Goal: Information Seeking & Learning: Learn about a topic

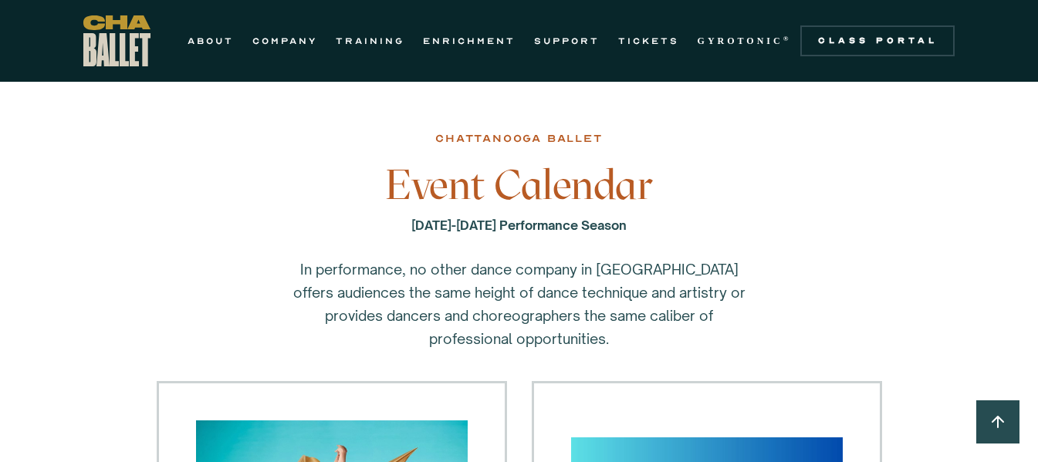
scroll to position [77, 0]
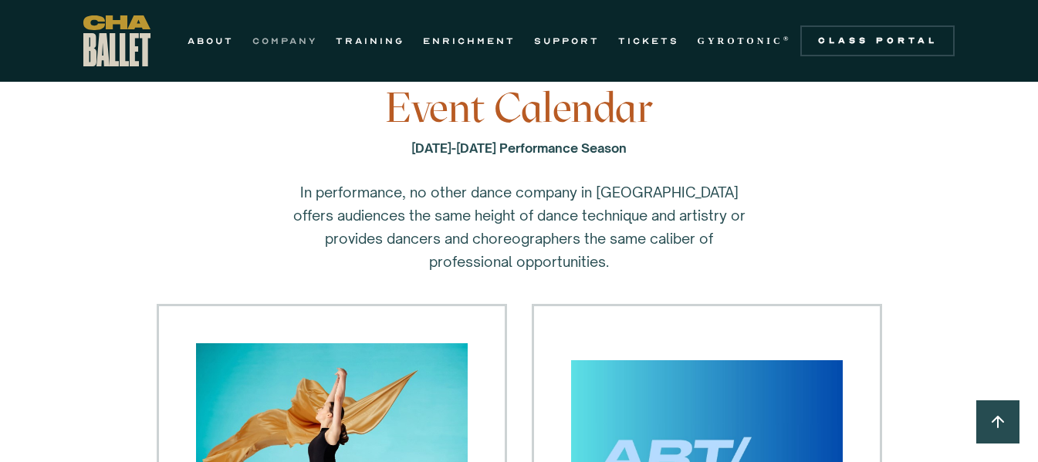
click at [286, 39] on link "COMPANY" at bounding box center [284, 41] width 65 height 19
click at [282, 37] on link "COMPANY" at bounding box center [284, 41] width 65 height 19
click at [285, 42] on link "COMPANY" at bounding box center [284, 41] width 65 height 19
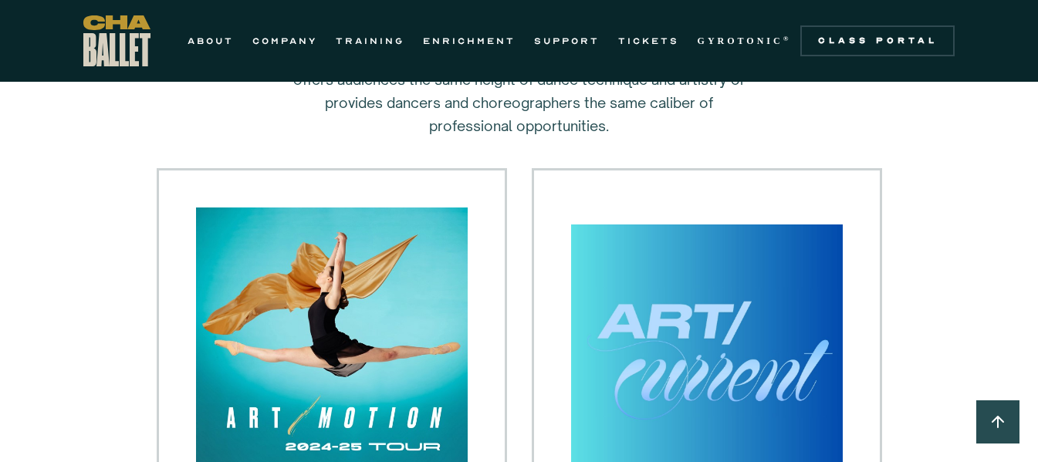
scroll to position [154, 0]
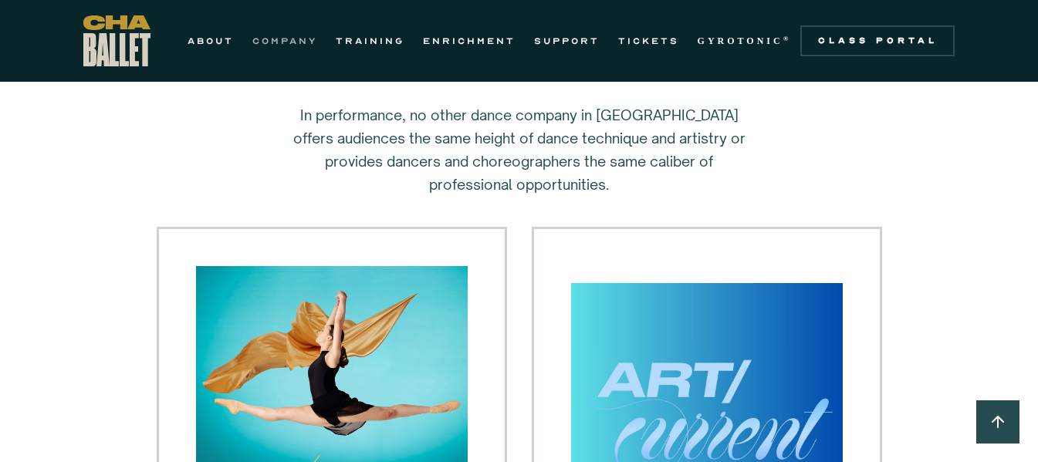
click at [279, 38] on link "COMPANY" at bounding box center [284, 41] width 65 height 19
click at [274, 39] on link "COMPANY" at bounding box center [284, 41] width 65 height 19
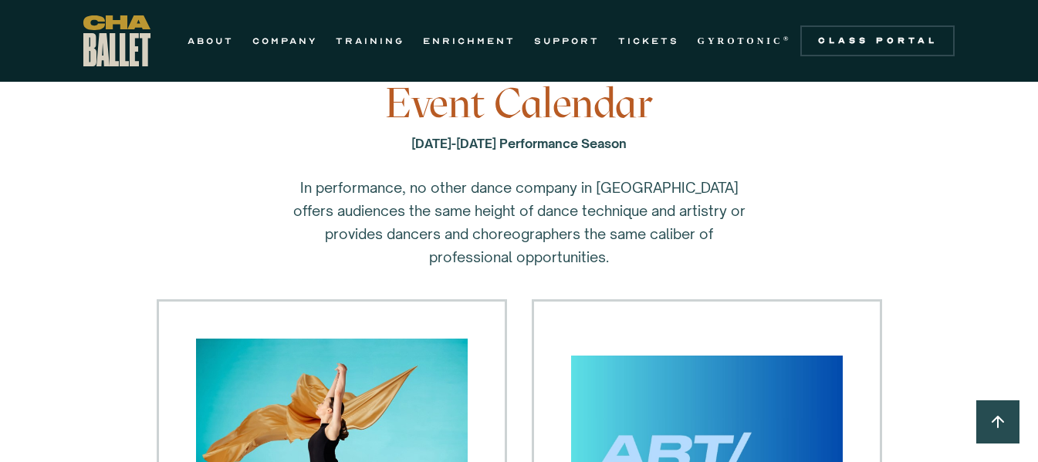
scroll to position [0, 0]
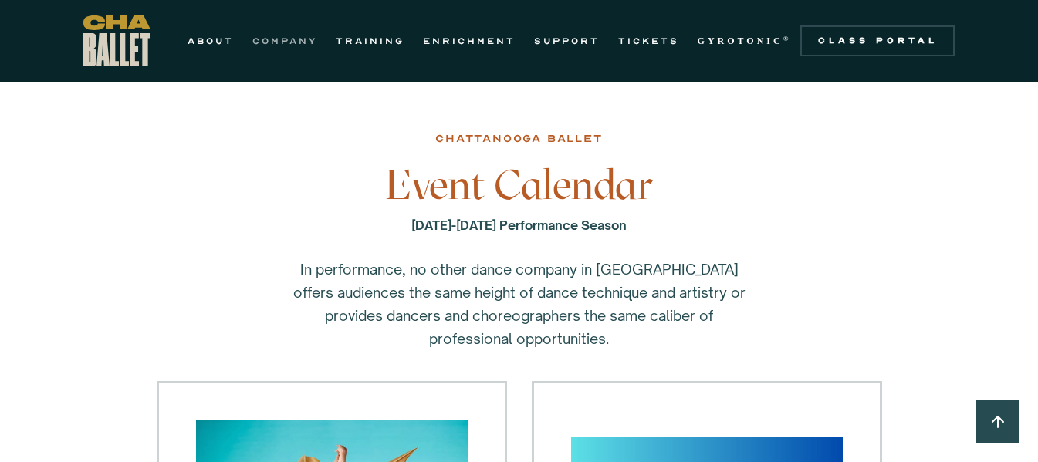
click at [292, 38] on link "COMPANY" at bounding box center [284, 41] width 65 height 19
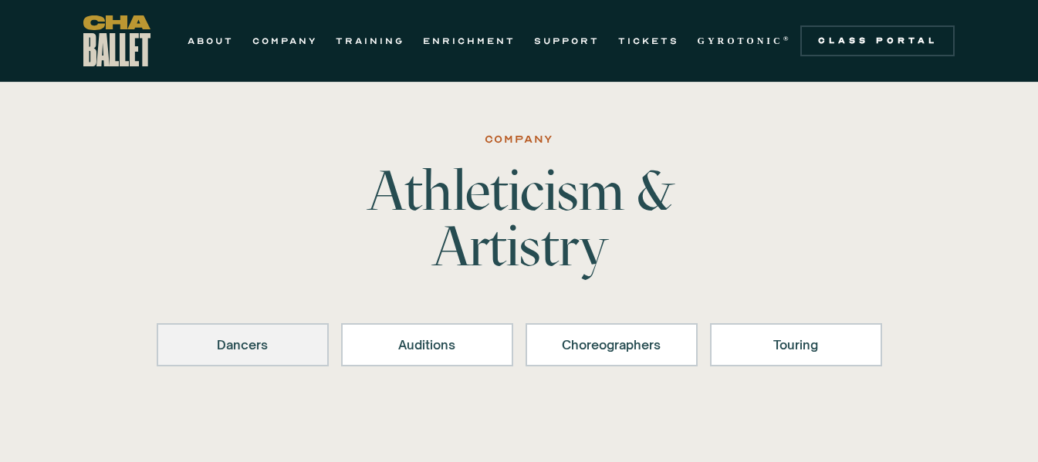
click at [240, 337] on div "Dancers" at bounding box center [243, 345] width 132 height 19
click at [267, 343] on div "Dancers" at bounding box center [243, 345] width 132 height 19
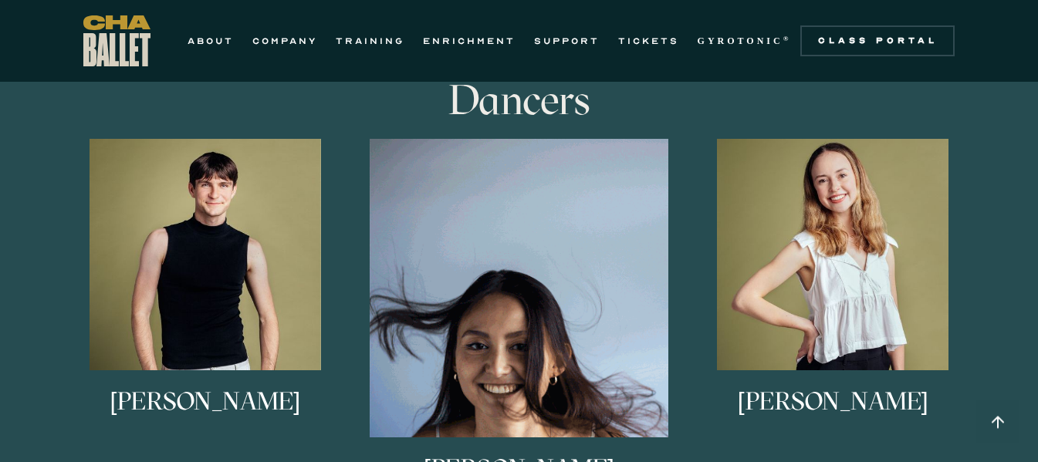
scroll to position [960, 0]
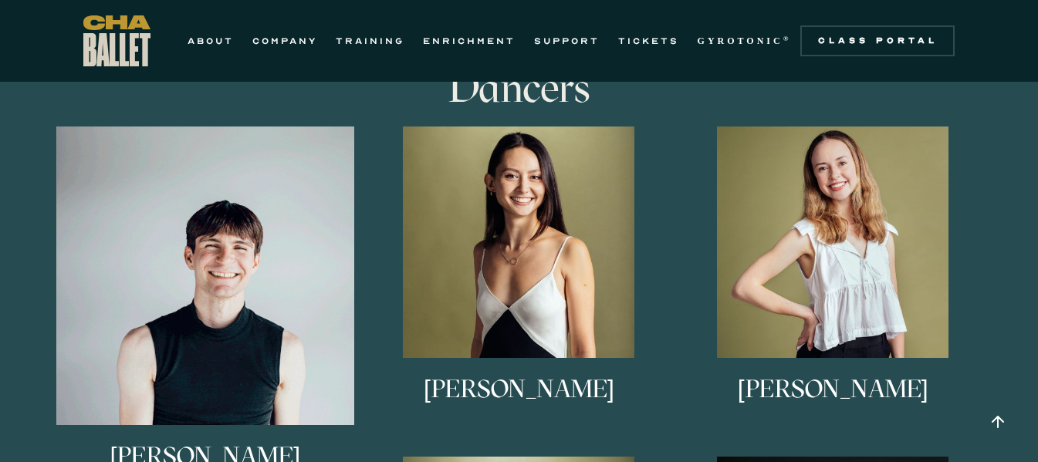
click at [231, 279] on img at bounding box center [205, 276] width 299 height 299
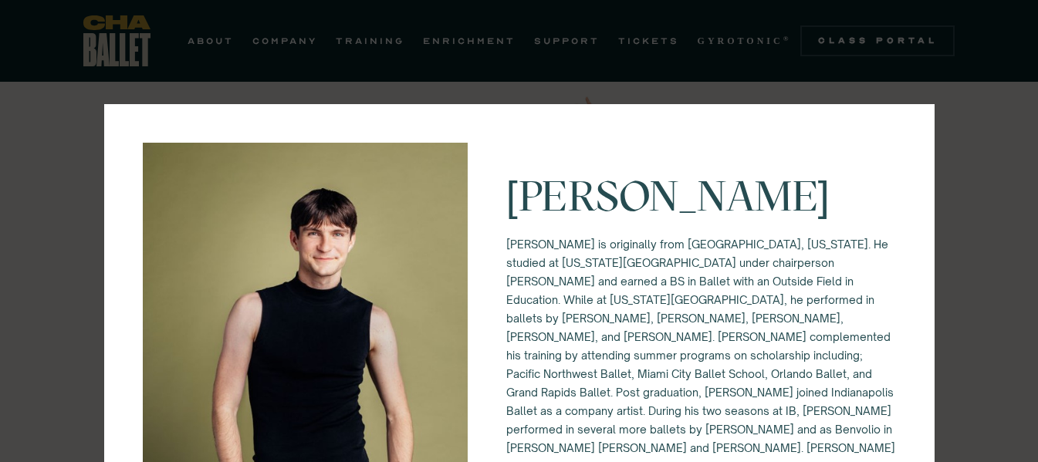
scroll to position [343, 0]
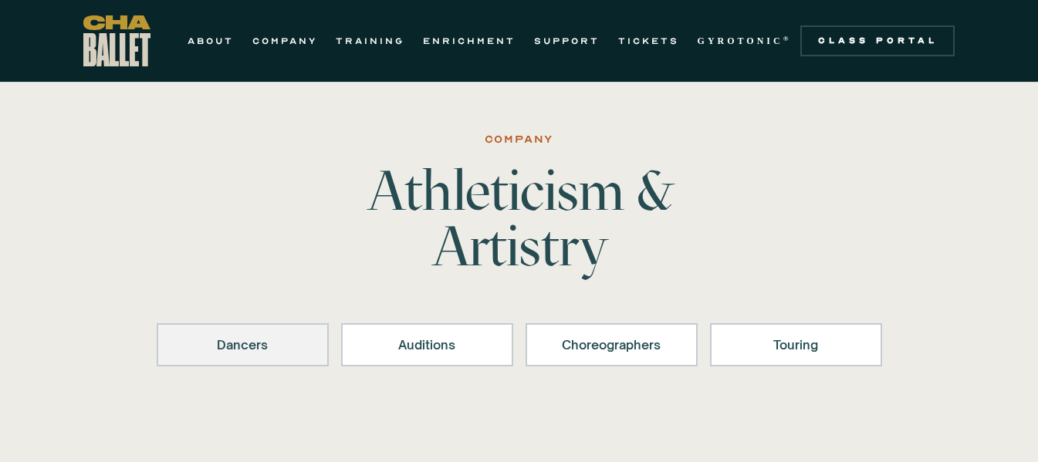
click at [268, 333] on link "Dancers" at bounding box center [243, 344] width 172 height 43
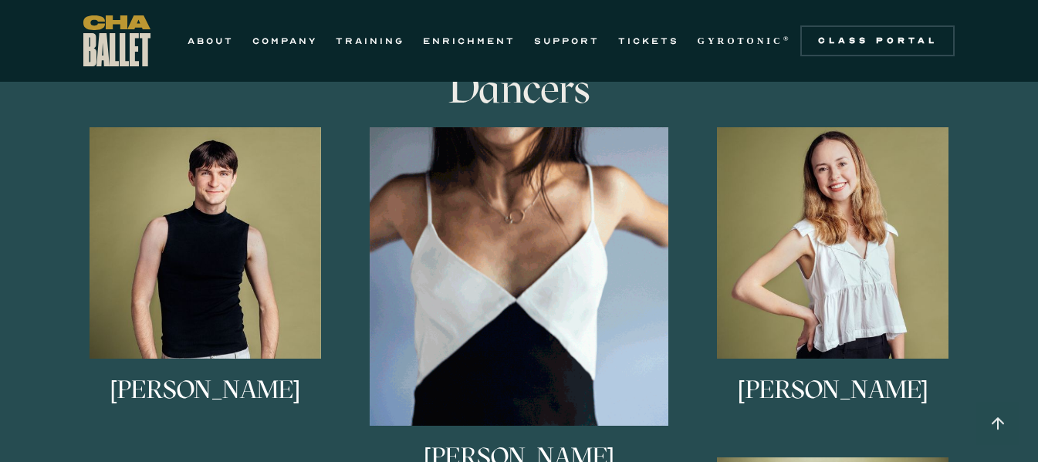
scroll to position [960, 0]
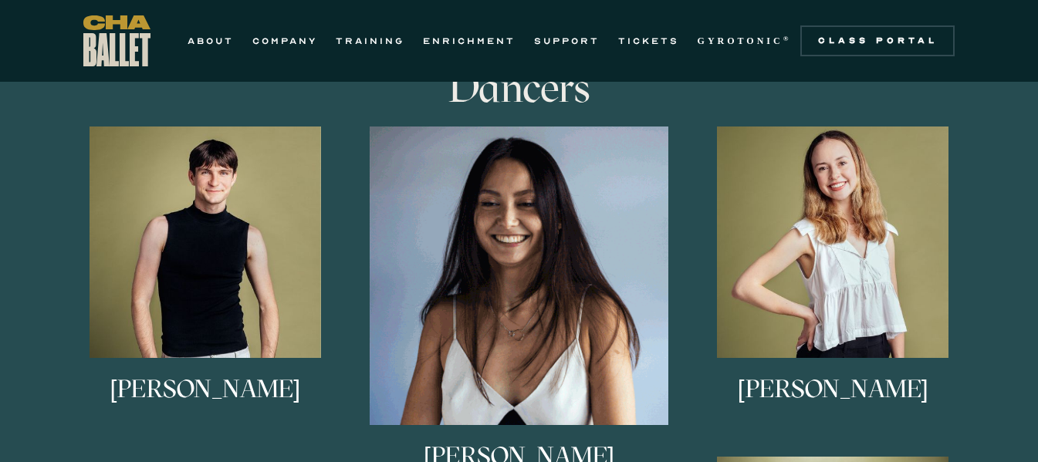
click at [488, 275] on img at bounding box center [519, 276] width 299 height 299
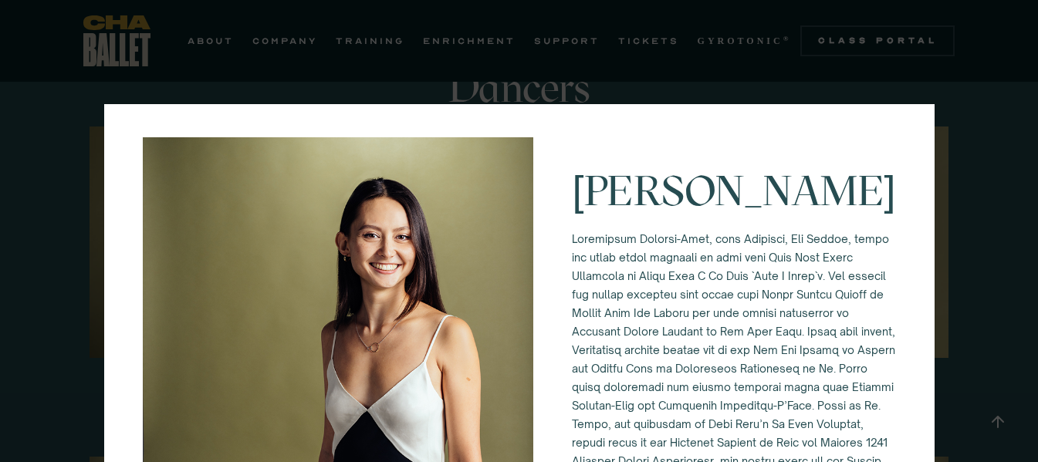
scroll to position [0, 0]
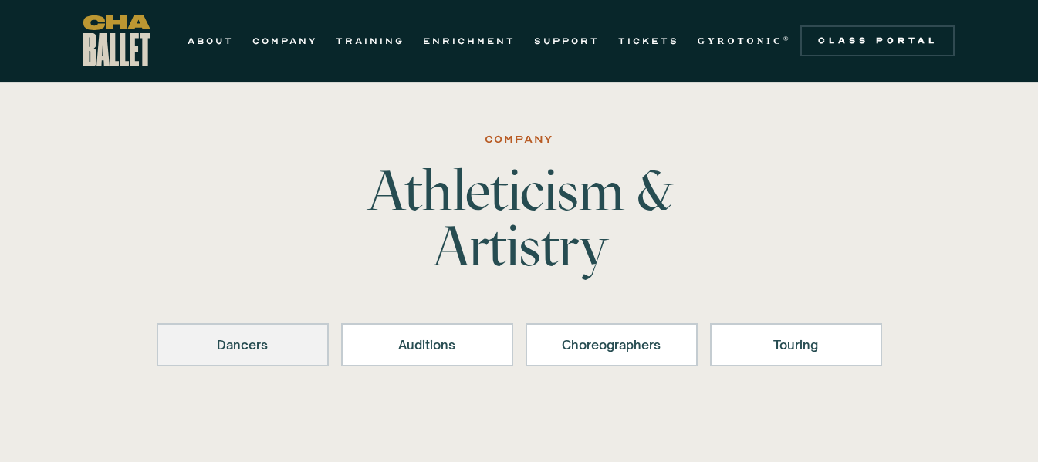
click at [245, 343] on div "Dancers" at bounding box center [243, 345] width 132 height 19
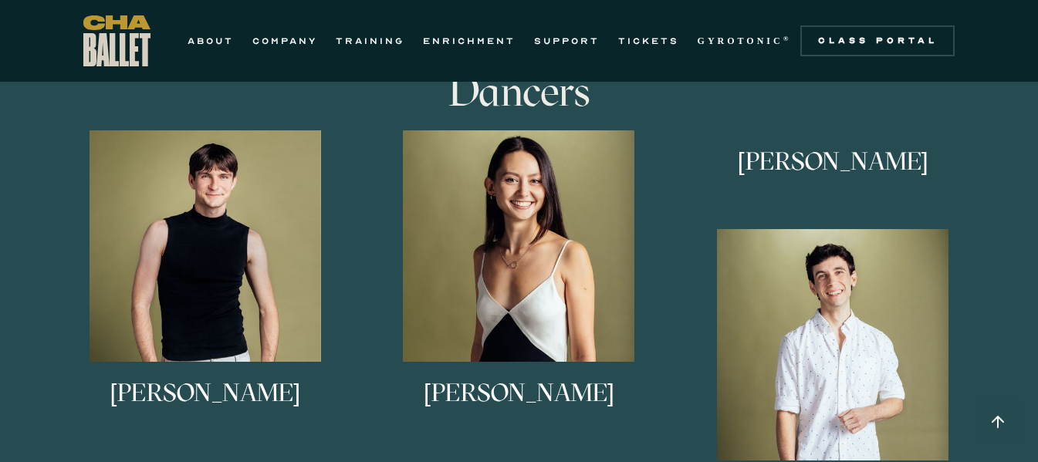
scroll to position [960, 0]
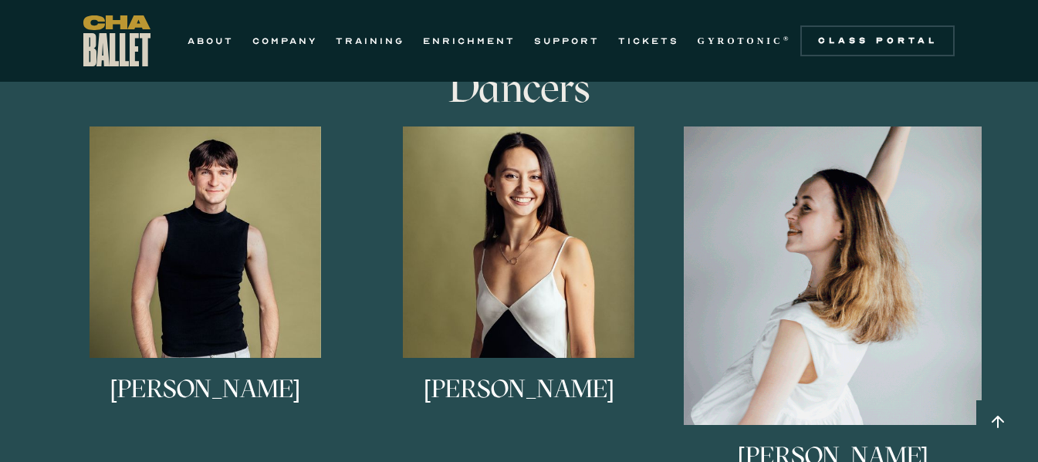
click at [853, 282] on img at bounding box center [833, 276] width 299 height 299
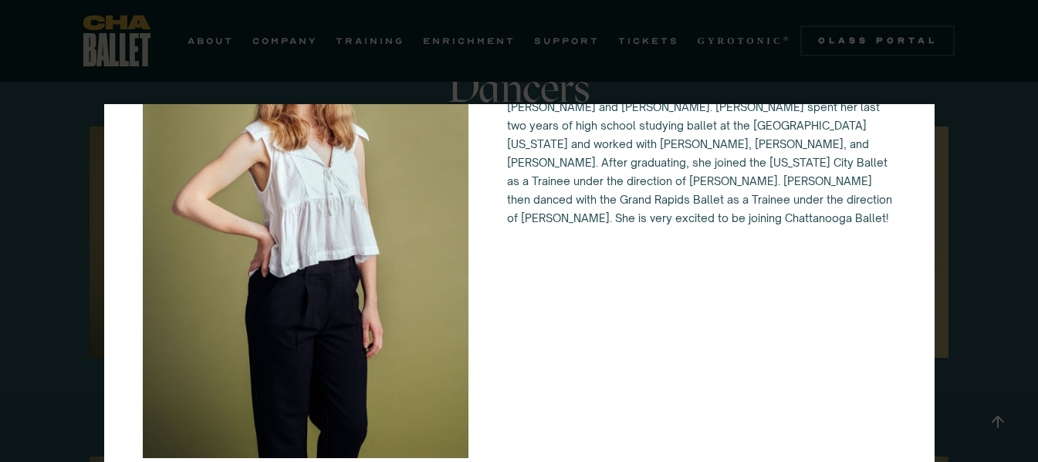
scroll to position [0, 0]
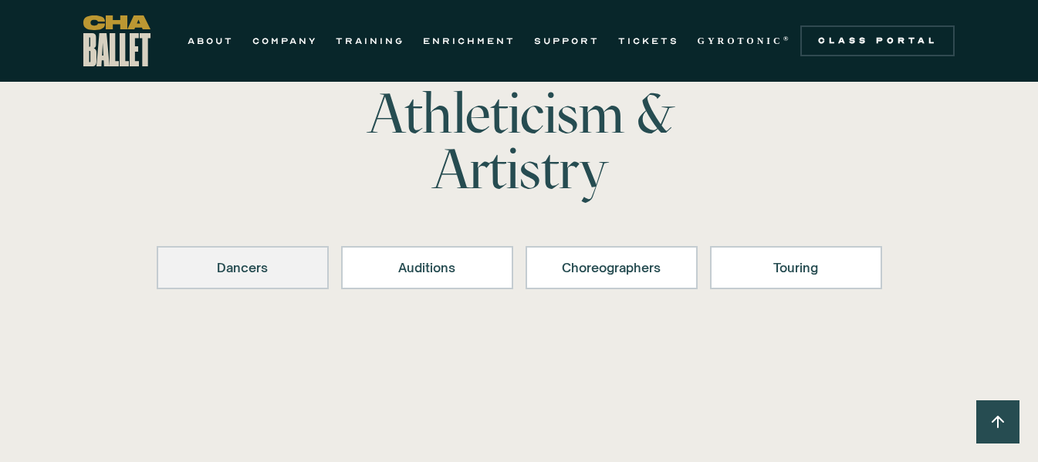
click at [236, 272] on div "Dancers" at bounding box center [243, 267] width 132 height 19
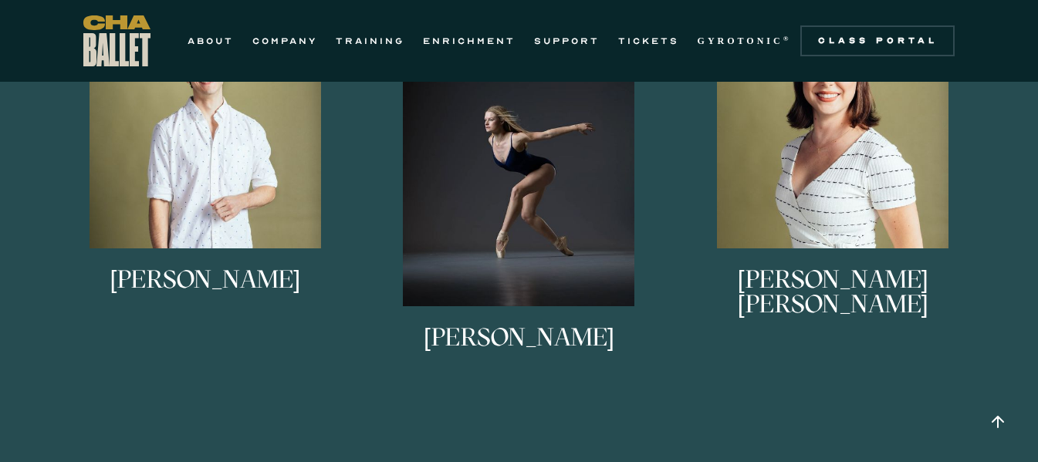
scroll to position [1423, 0]
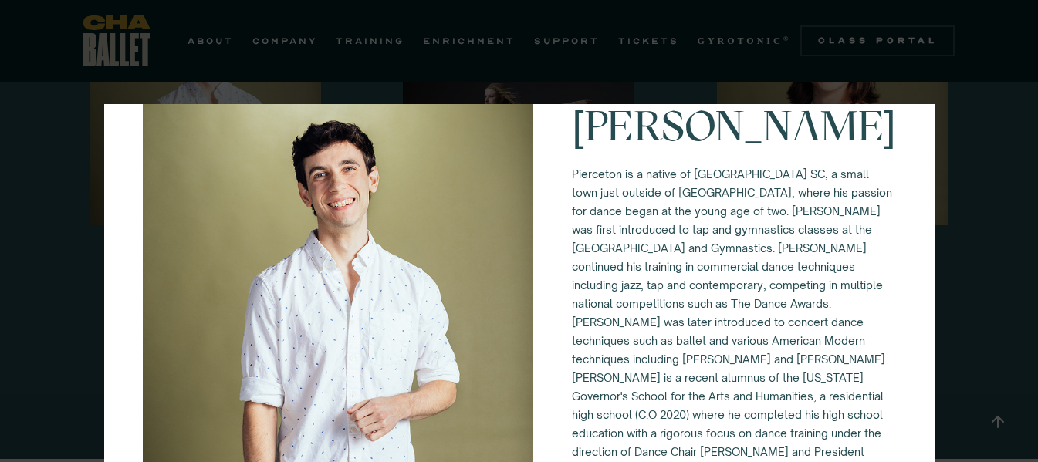
scroll to position [0, 0]
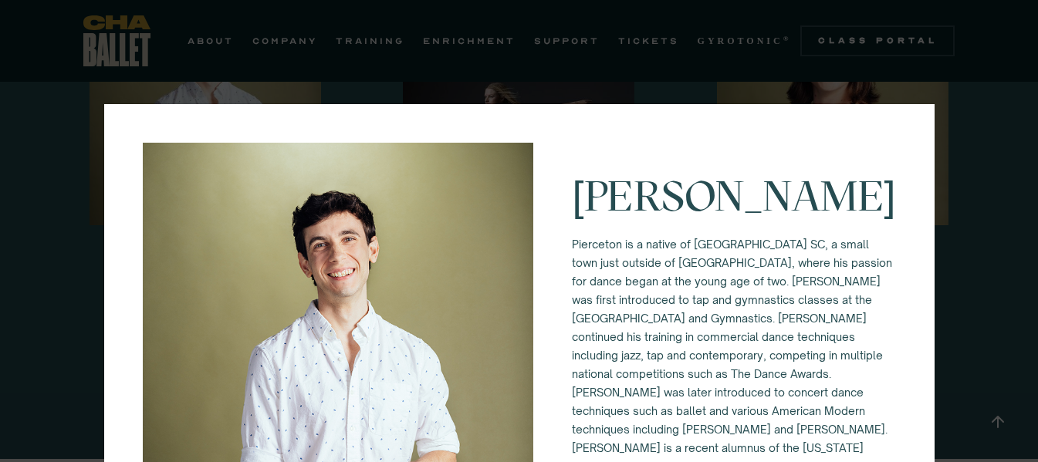
scroll to position [77, 0]
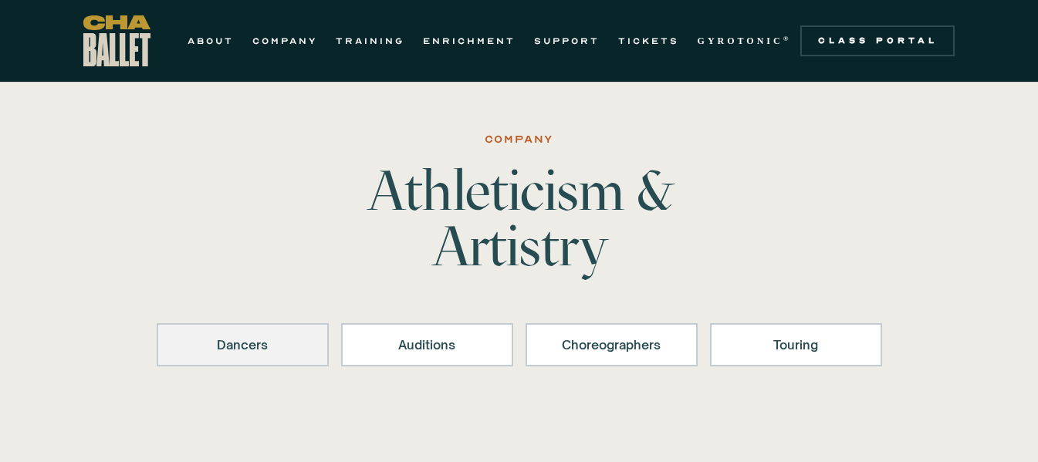
click at [233, 339] on div "Dancers" at bounding box center [243, 345] width 132 height 19
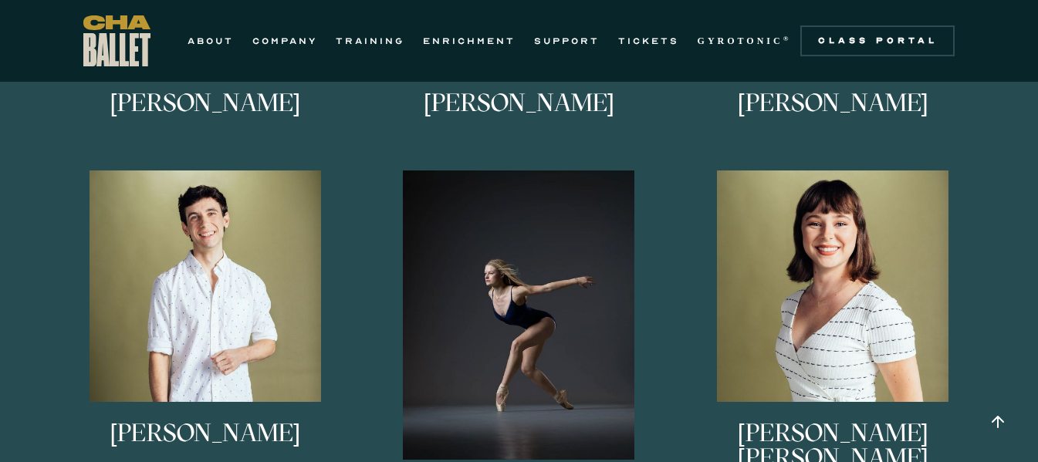
scroll to position [1308, 0]
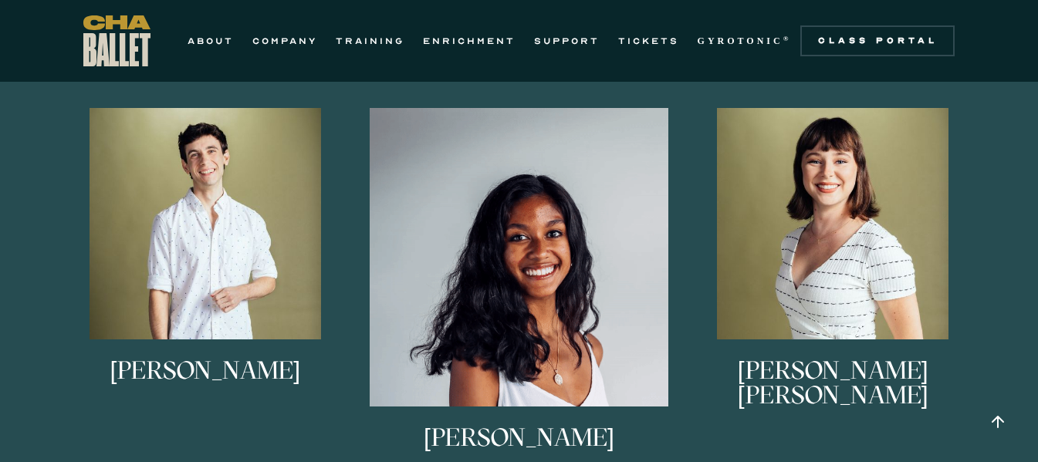
click at [522, 273] on img at bounding box center [519, 257] width 299 height 299
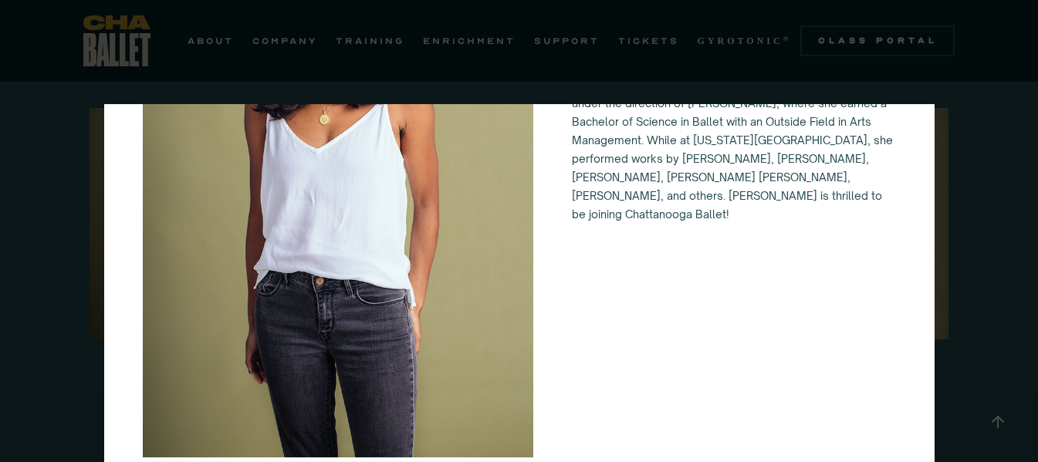
scroll to position [288, 0]
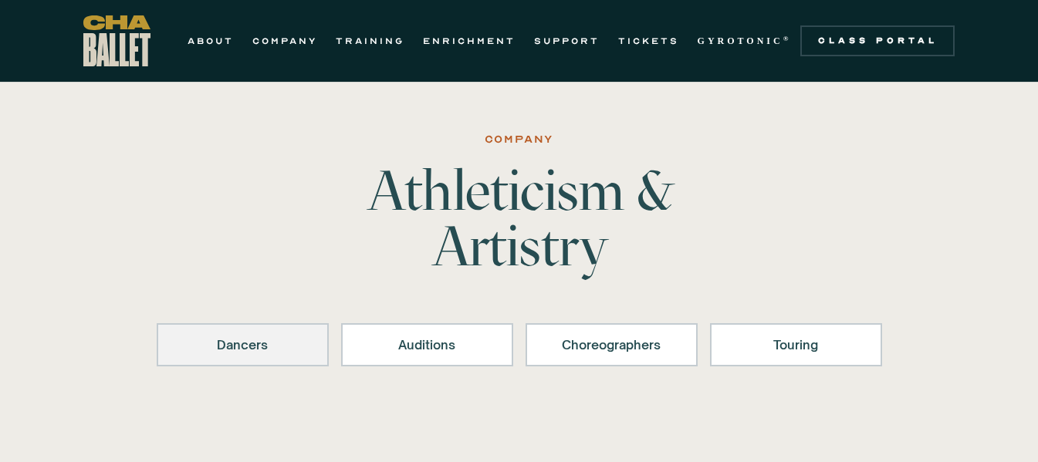
click at [248, 348] on div "Dancers" at bounding box center [243, 345] width 132 height 19
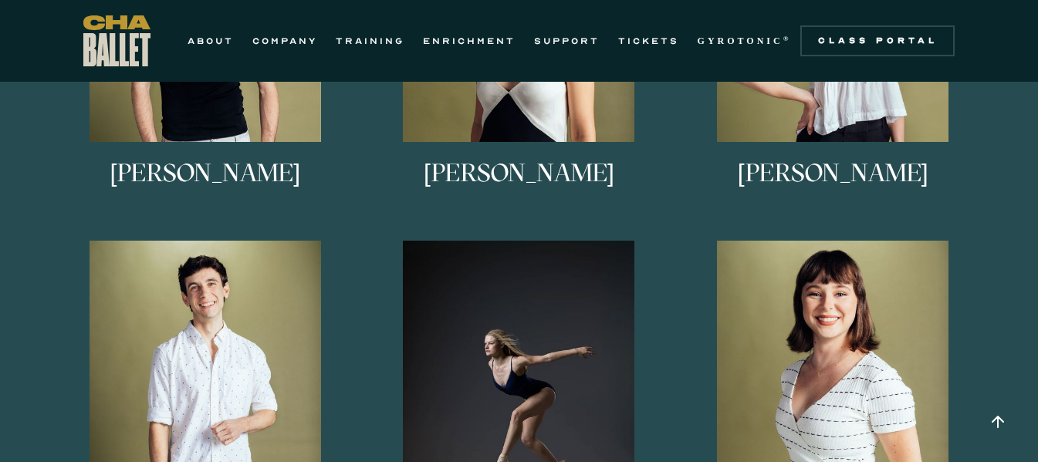
scroll to position [1268, 0]
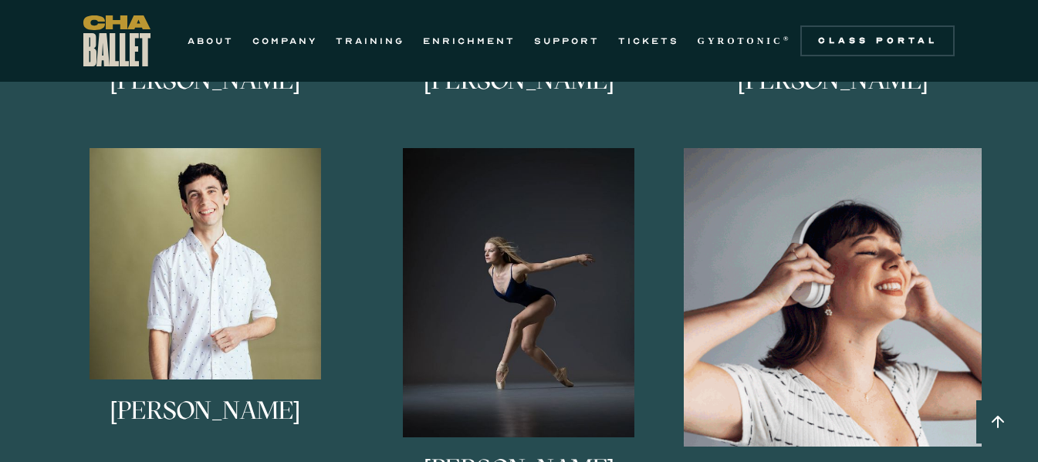
click at [850, 284] on img at bounding box center [833, 297] width 299 height 299
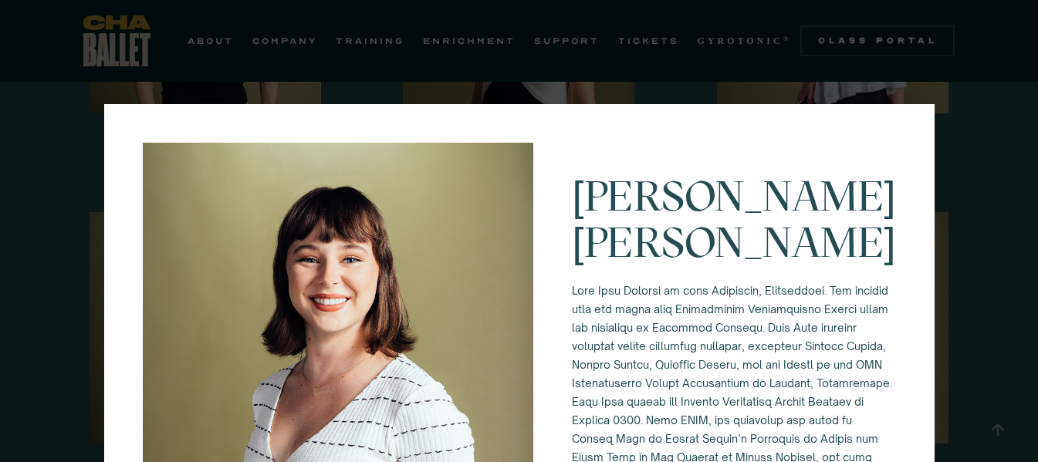
scroll to position [1191, 0]
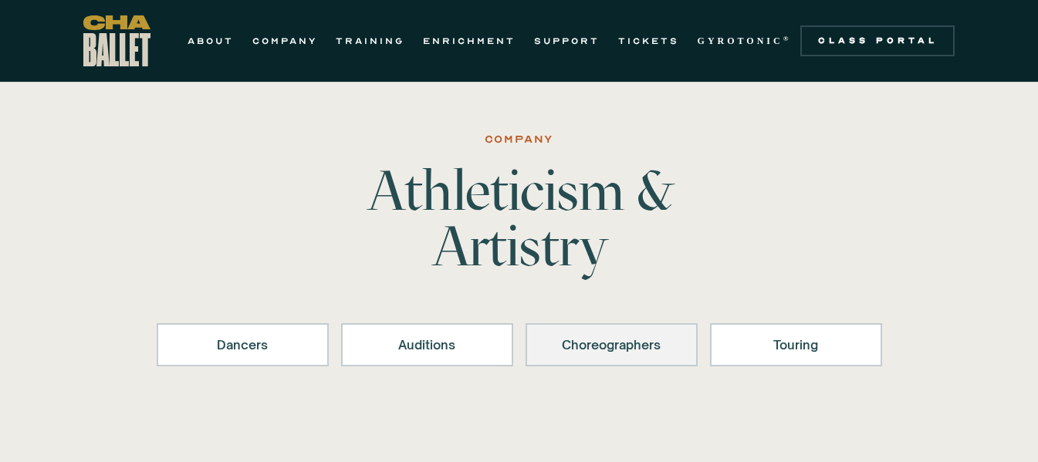
click at [626, 340] on div "Choreographers" at bounding box center [611, 345] width 132 height 19
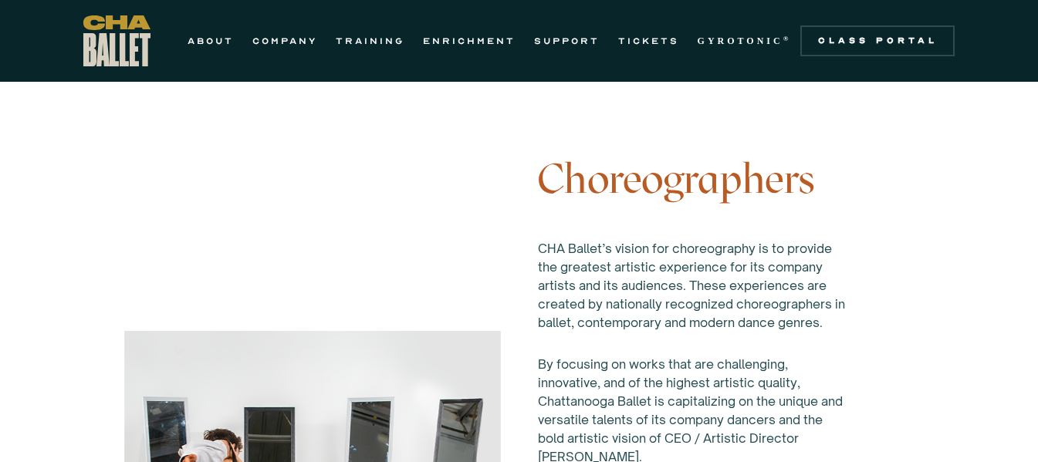
scroll to position [2436, 0]
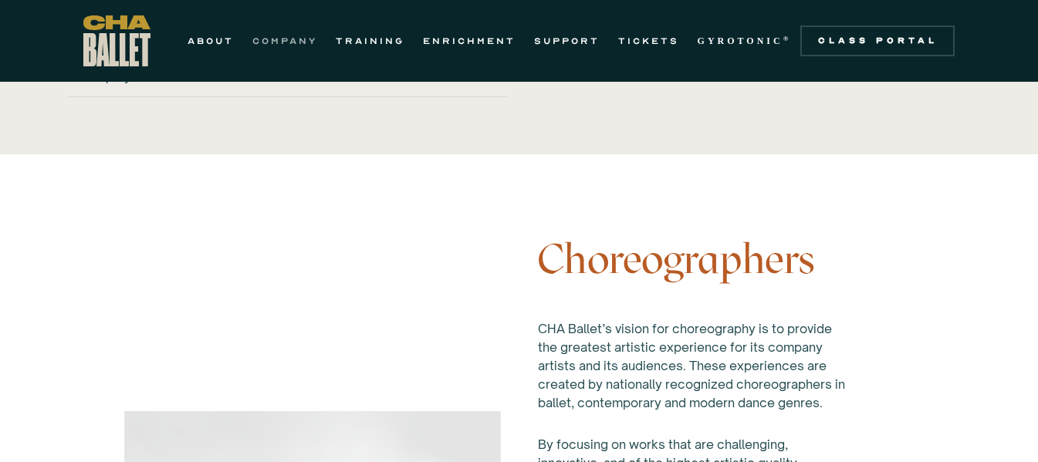
click at [278, 42] on link "COMPANY" at bounding box center [284, 41] width 65 height 19
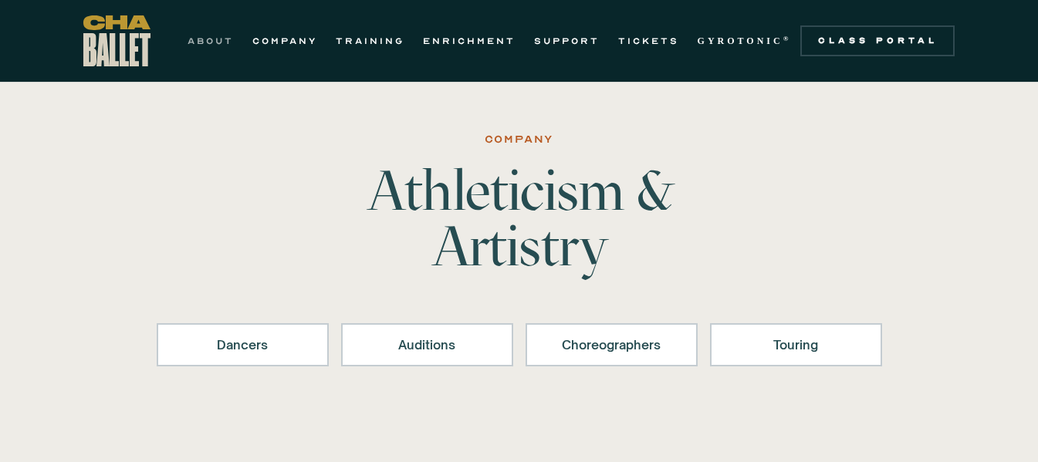
click at [218, 40] on link "ABOUT" at bounding box center [210, 41] width 46 height 19
click at [691, 408] on div "Dancers Auditions Choreographers Touring" at bounding box center [519, 350] width 725 height 117
click at [214, 37] on link "ABOUT" at bounding box center [210, 41] width 46 height 19
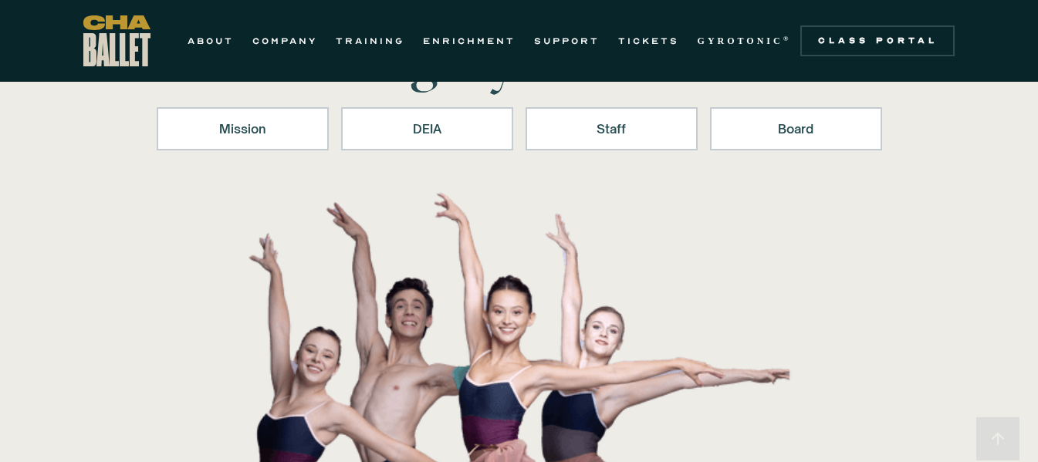
scroll to position [154, 0]
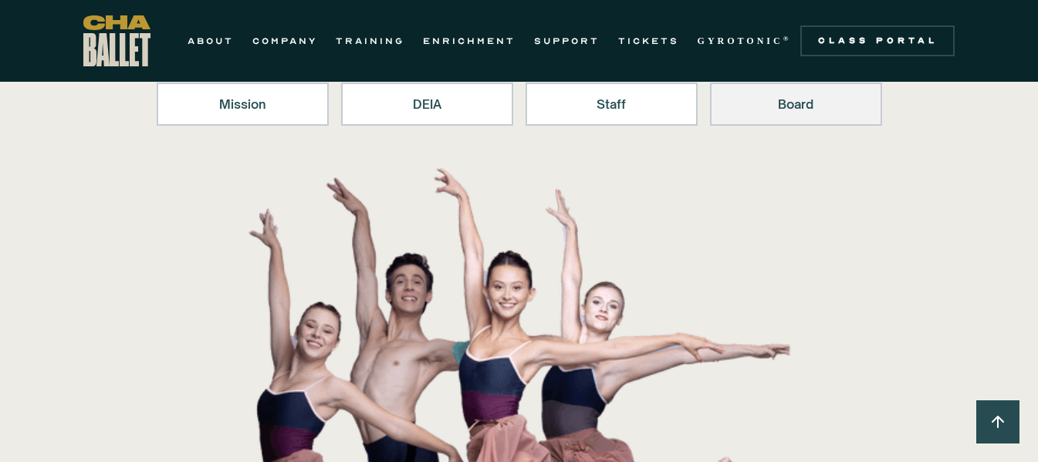
click at [800, 103] on div "Board" at bounding box center [796, 104] width 132 height 19
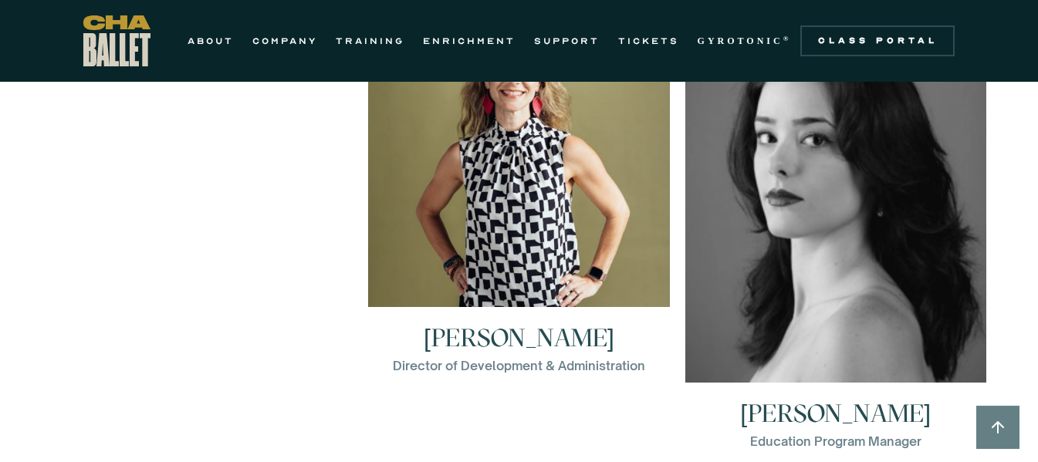
scroll to position [2223, 0]
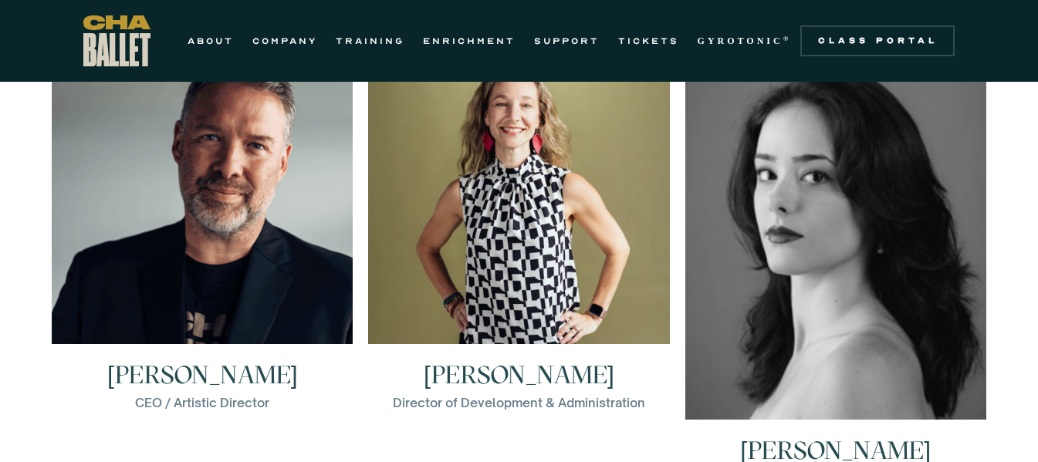
click at [241, 208] on img at bounding box center [202, 193] width 301 height 301
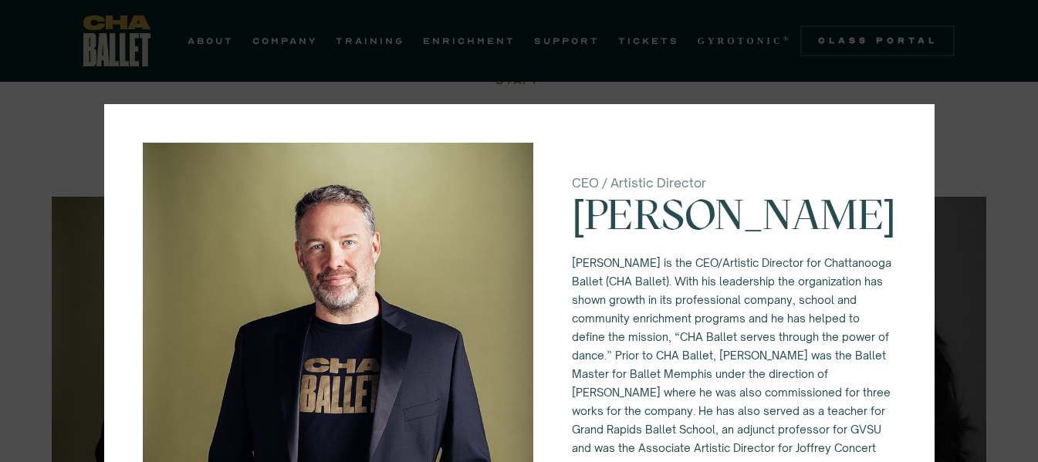
scroll to position [2068, 0]
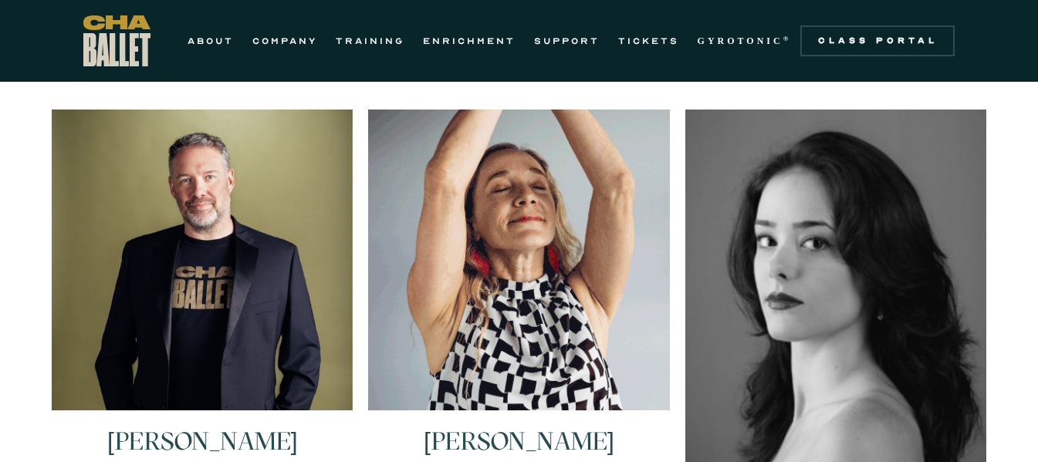
scroll to position [2083, 0]
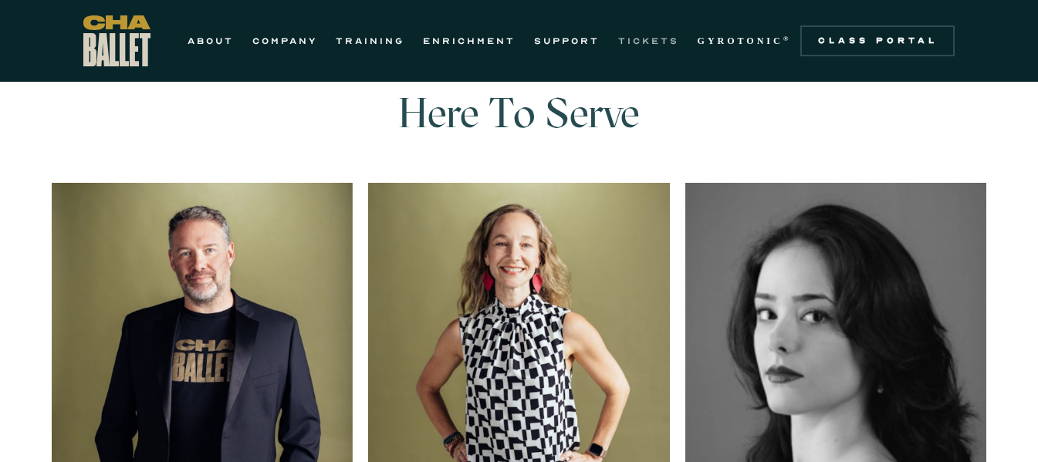
click at [642, 40] on link "TICKETS" at bounding box center [648, 41] width 61 height 19
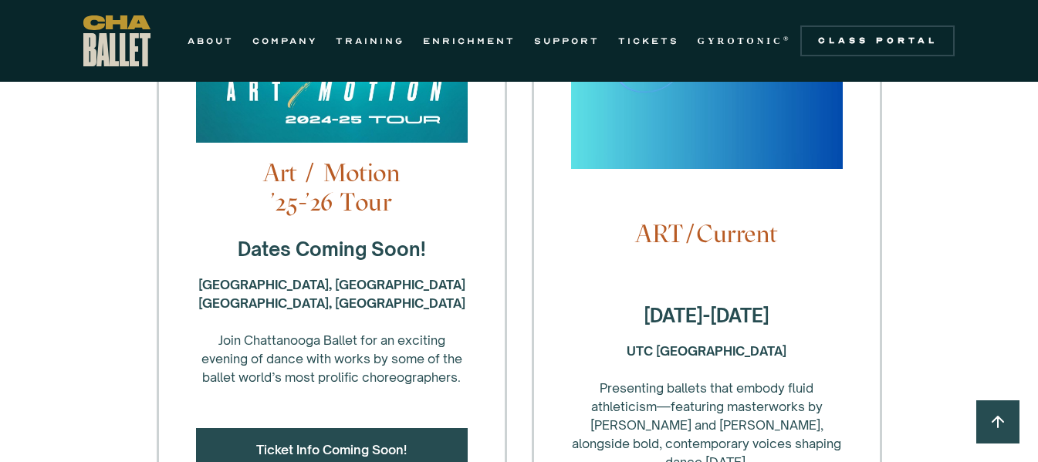
scroll to position [617, 0]
